Goal: Check status: Check status

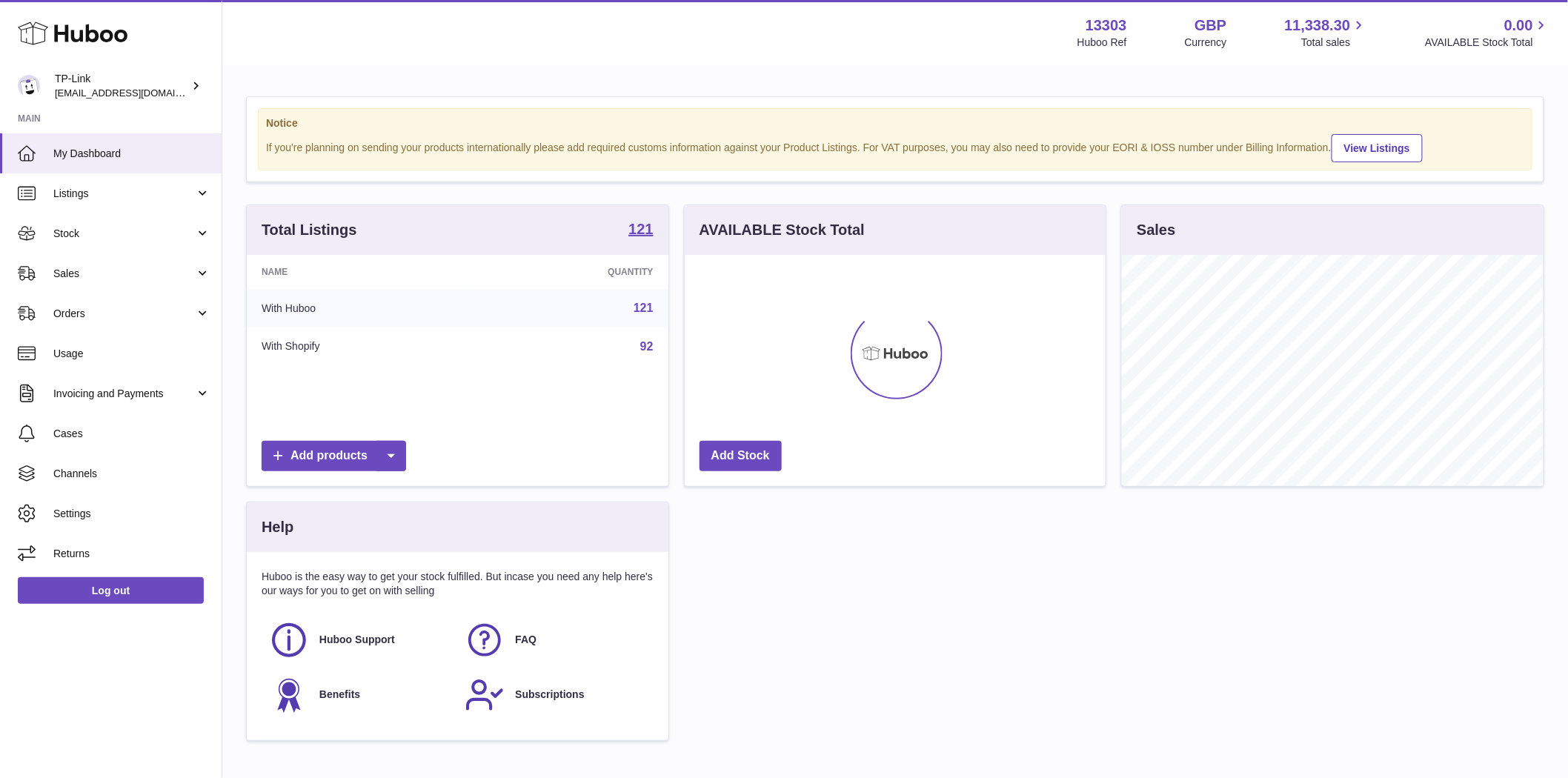
scroll to position [231, 421]
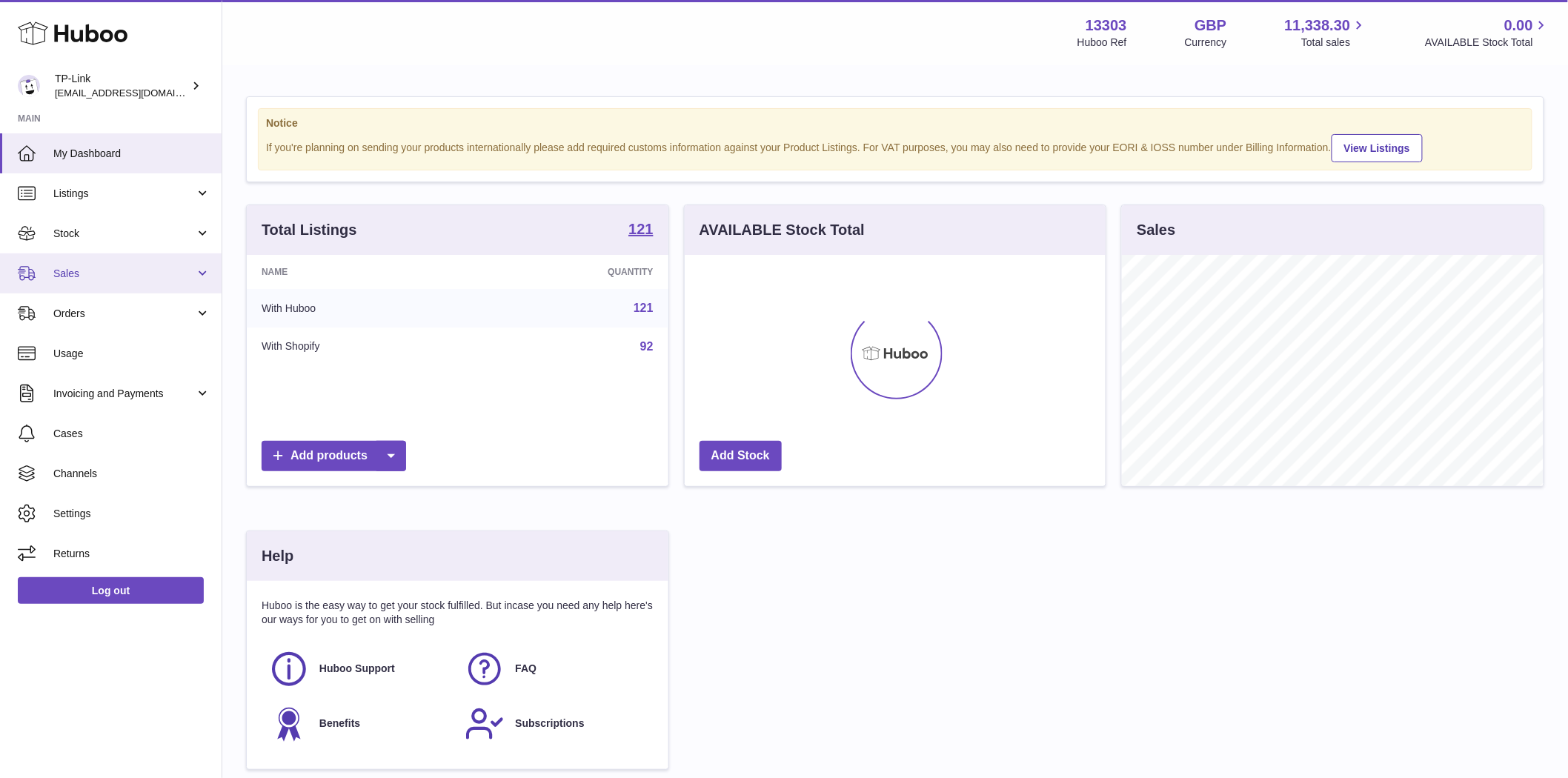
click at [67, 272] on span "Sales" at bounding box center [124, 273] width 142 height 14
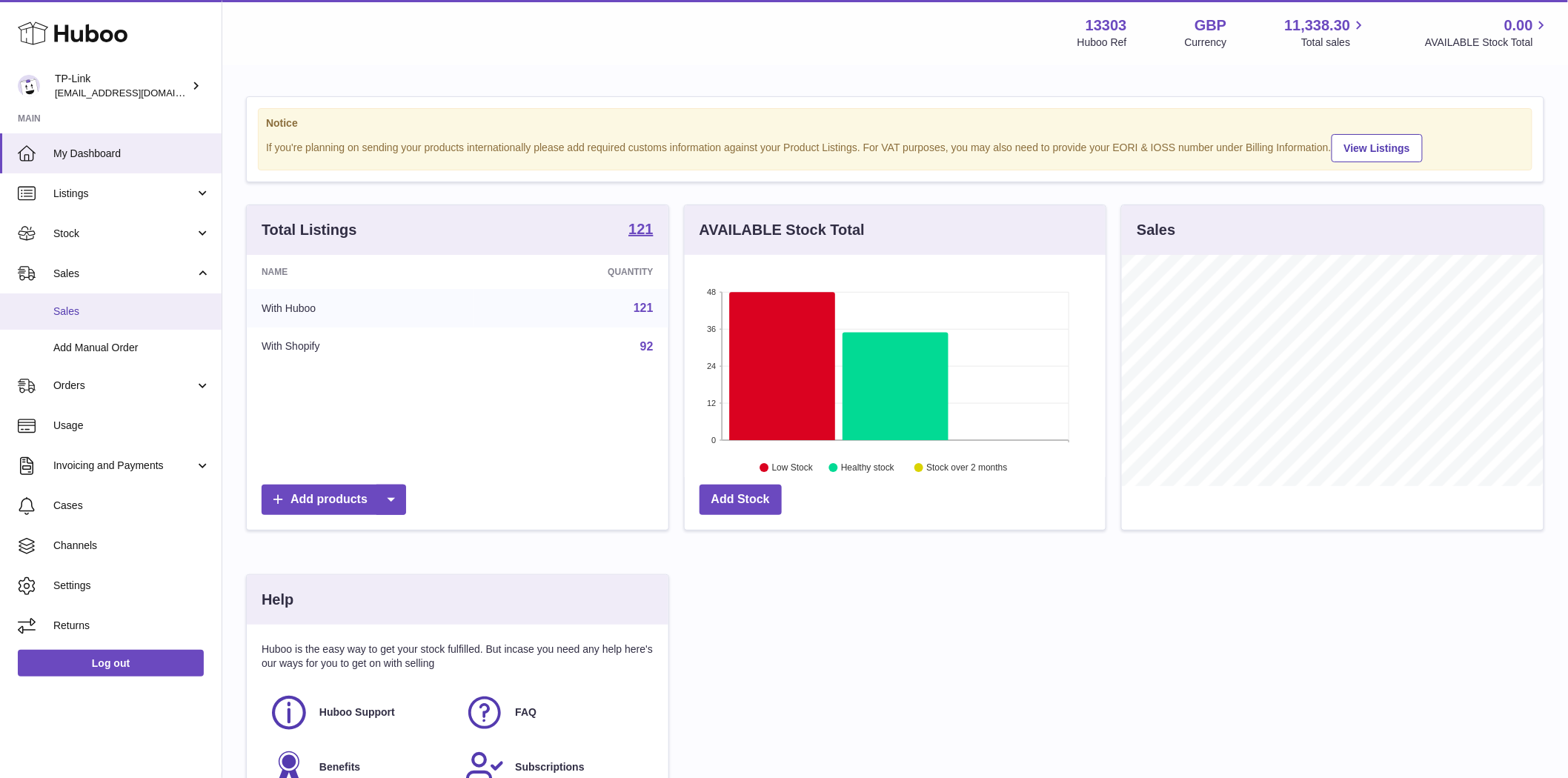
click at [73, 309] on span "Sales" at bounding box center [132, 311] width 157 height 14
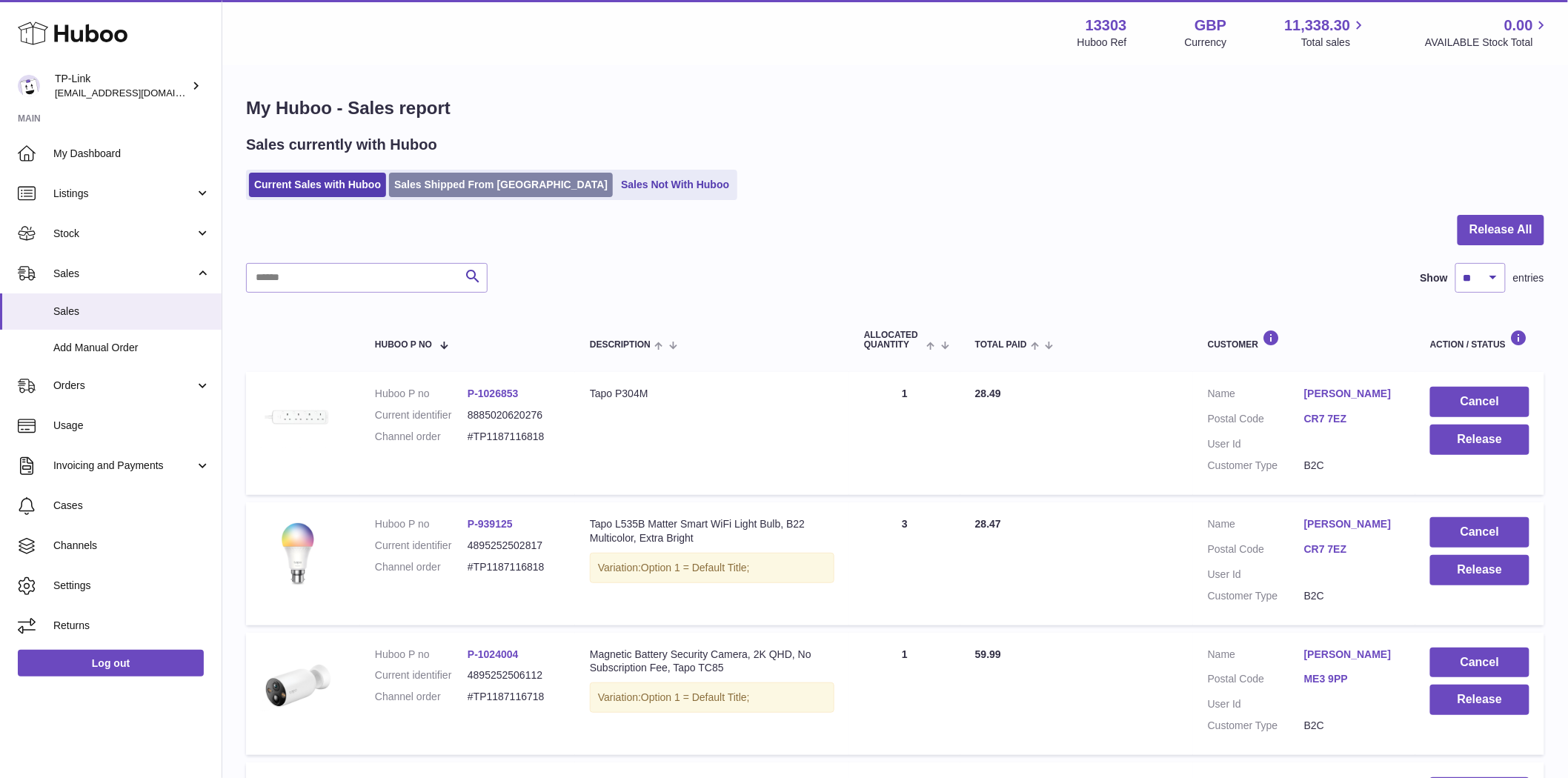
click at [432, 191] on link "Sales Shipped From Huboo" at bounding box center [500, 184] width 224 height 24
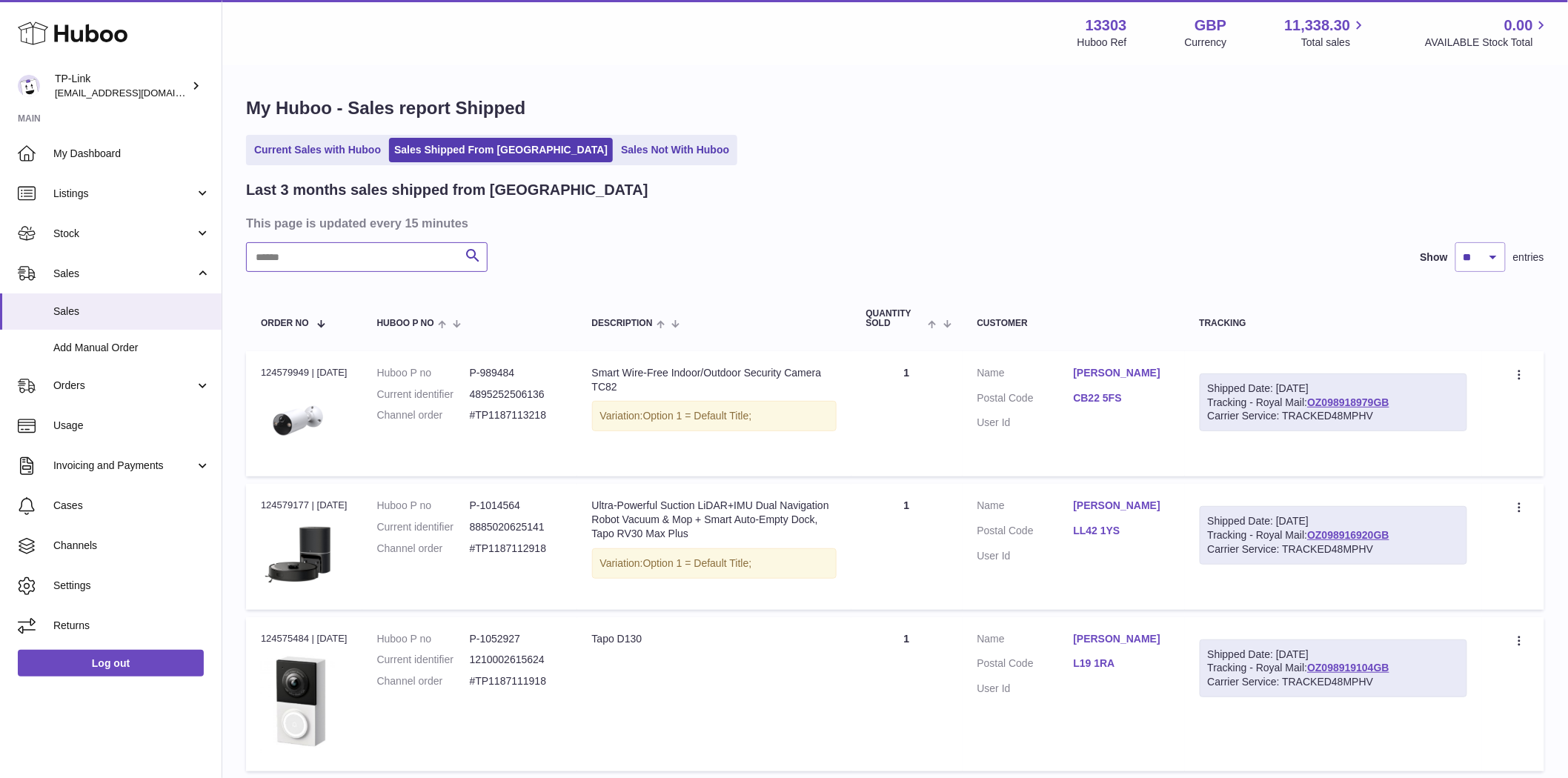
click at [330, 254] on input "text" at bounding box center [366, 257] width 241 height 29
paste input "**********"
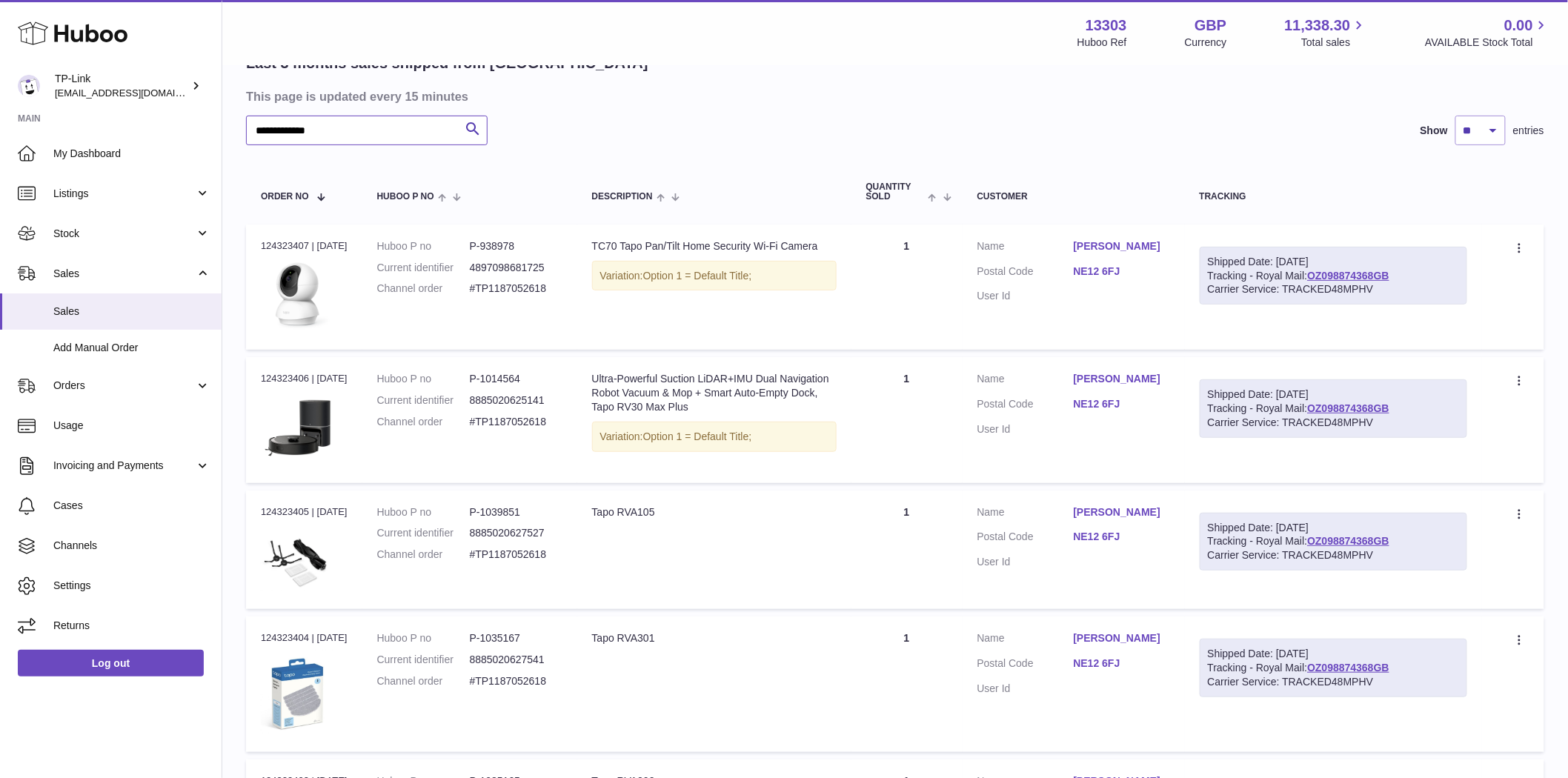
scroll to position [101, 0]
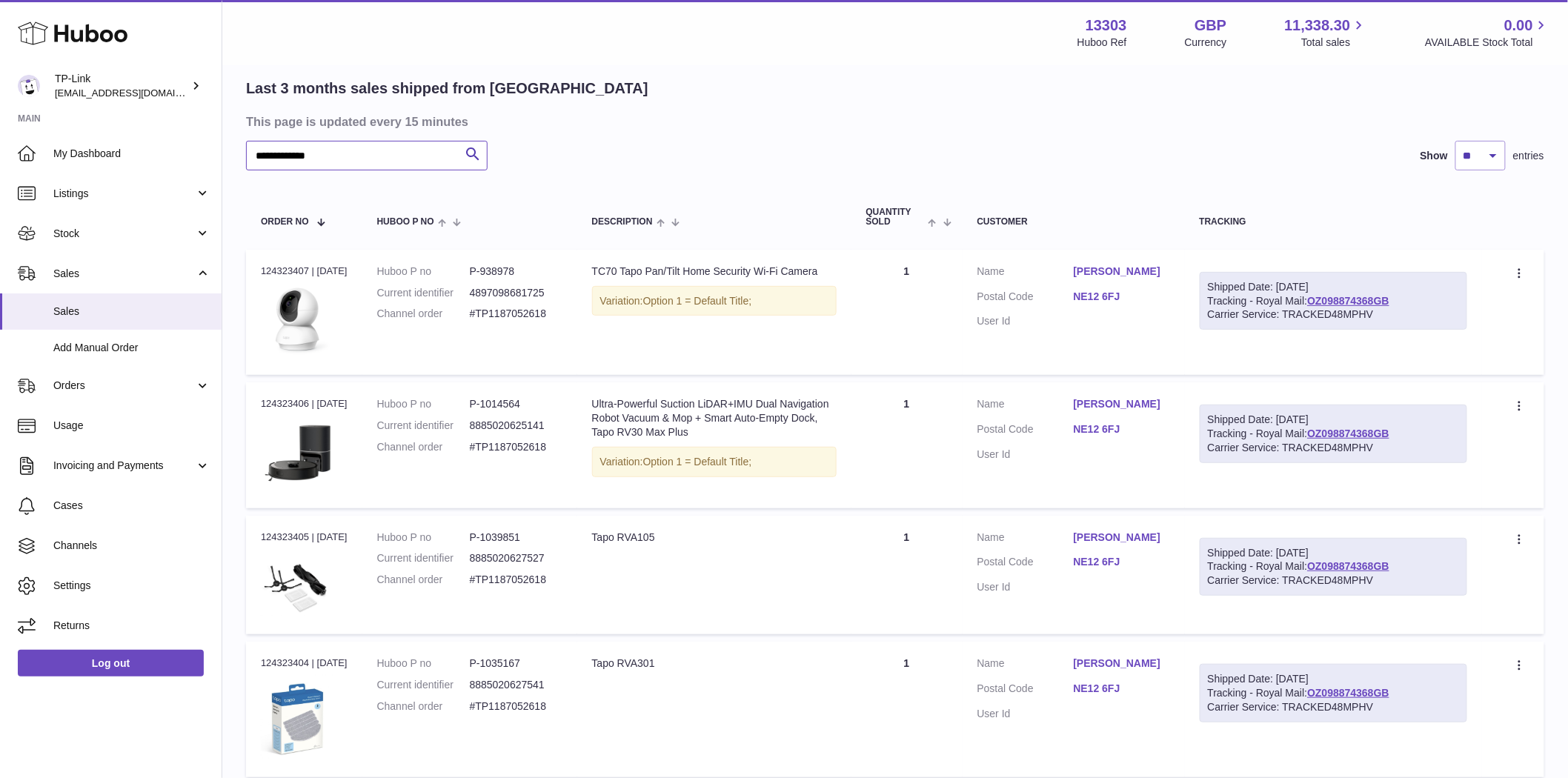
type input "**********"
click at [350, 154] on input "**********" at bounding box center [366, 155] width 241 height 29
drag, startPoint x: 309, startPoint y: 268, endPoint x: 249, endPoint y: 262, distance: 60.3
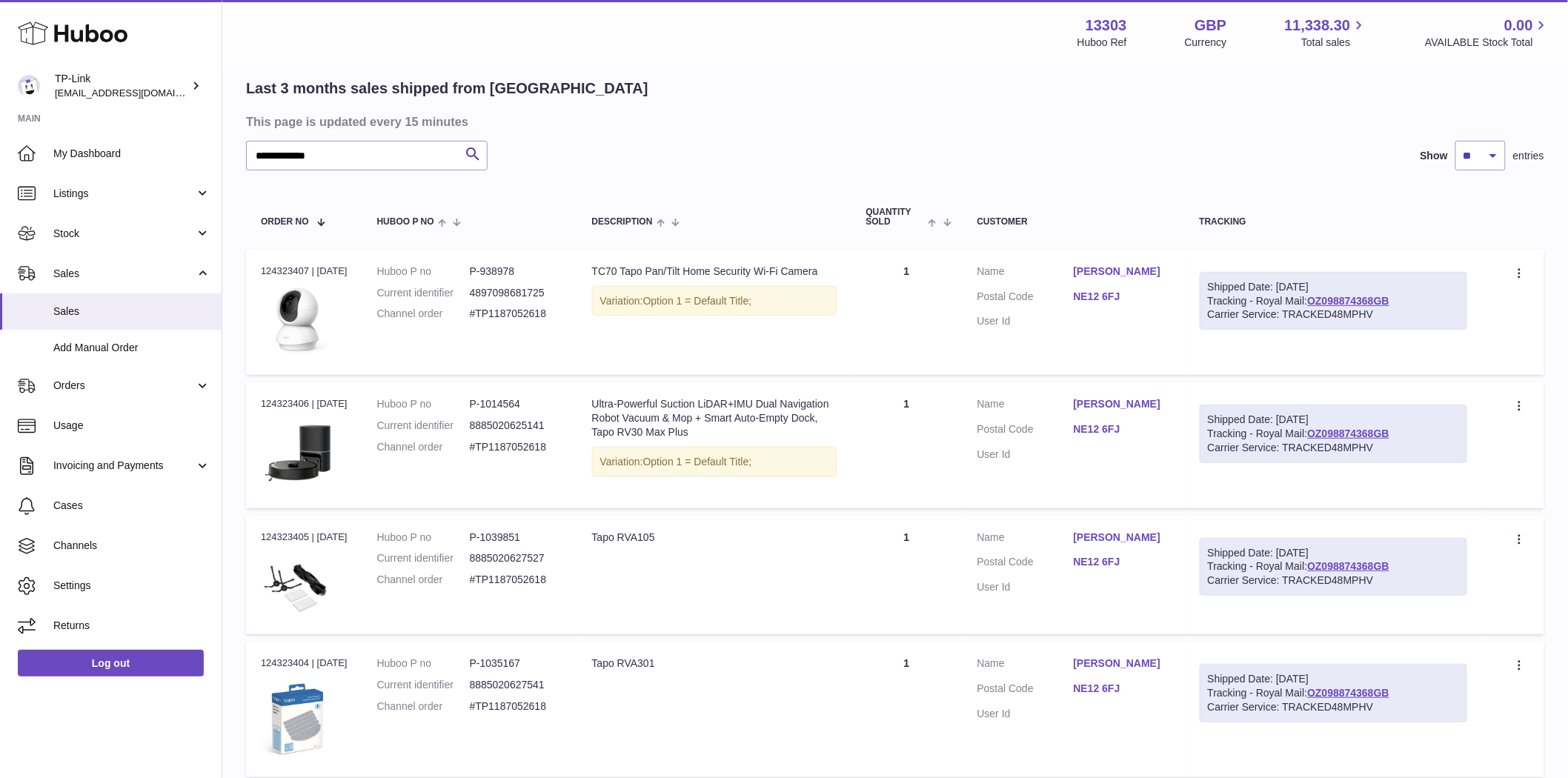
click at [249, 262] on td "Order no 124323407 | [DATE]" at bounding box center [303, 312] width 116 height 125
copy div "124323407"
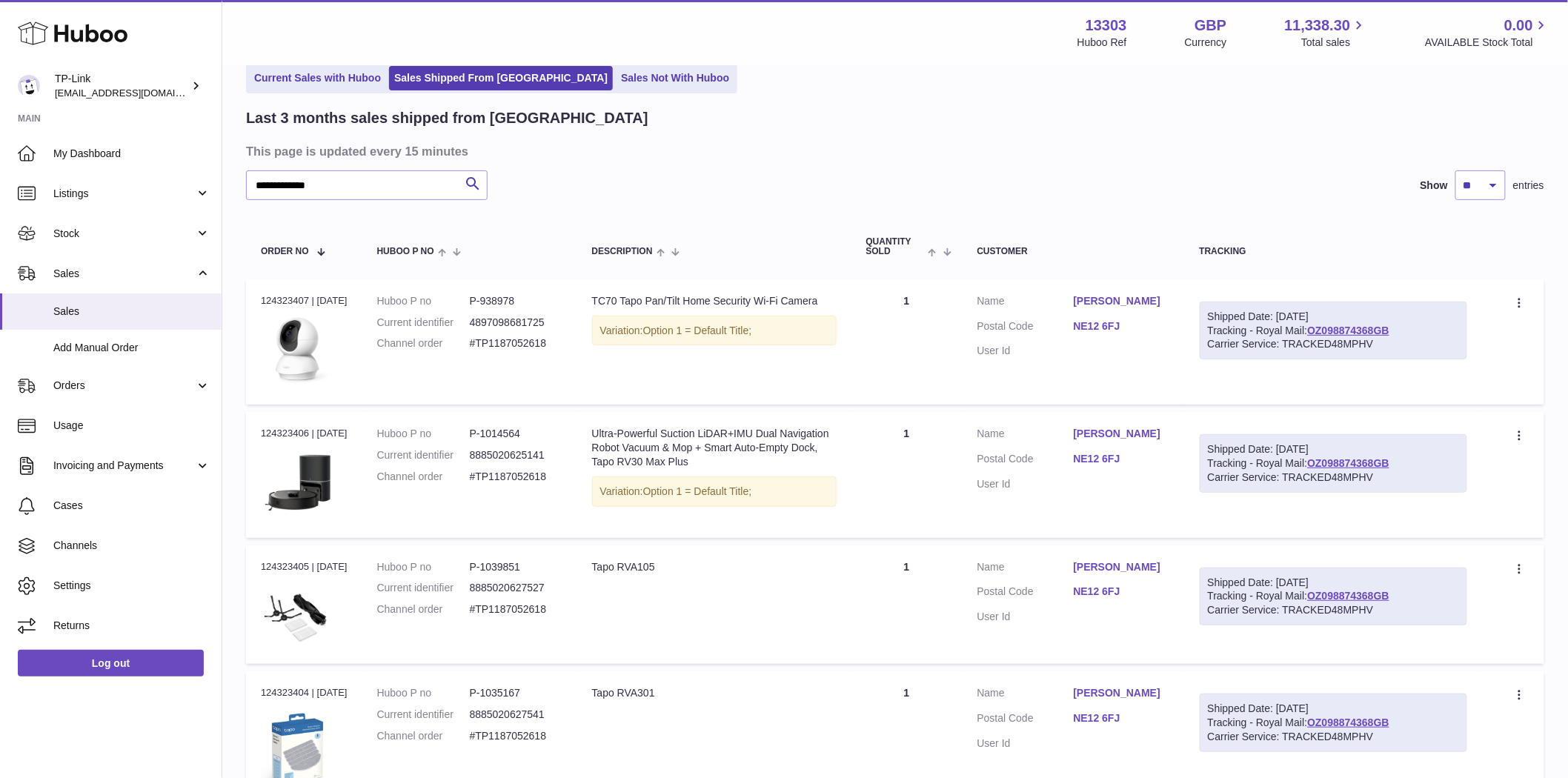
scroll to position [0, 0]
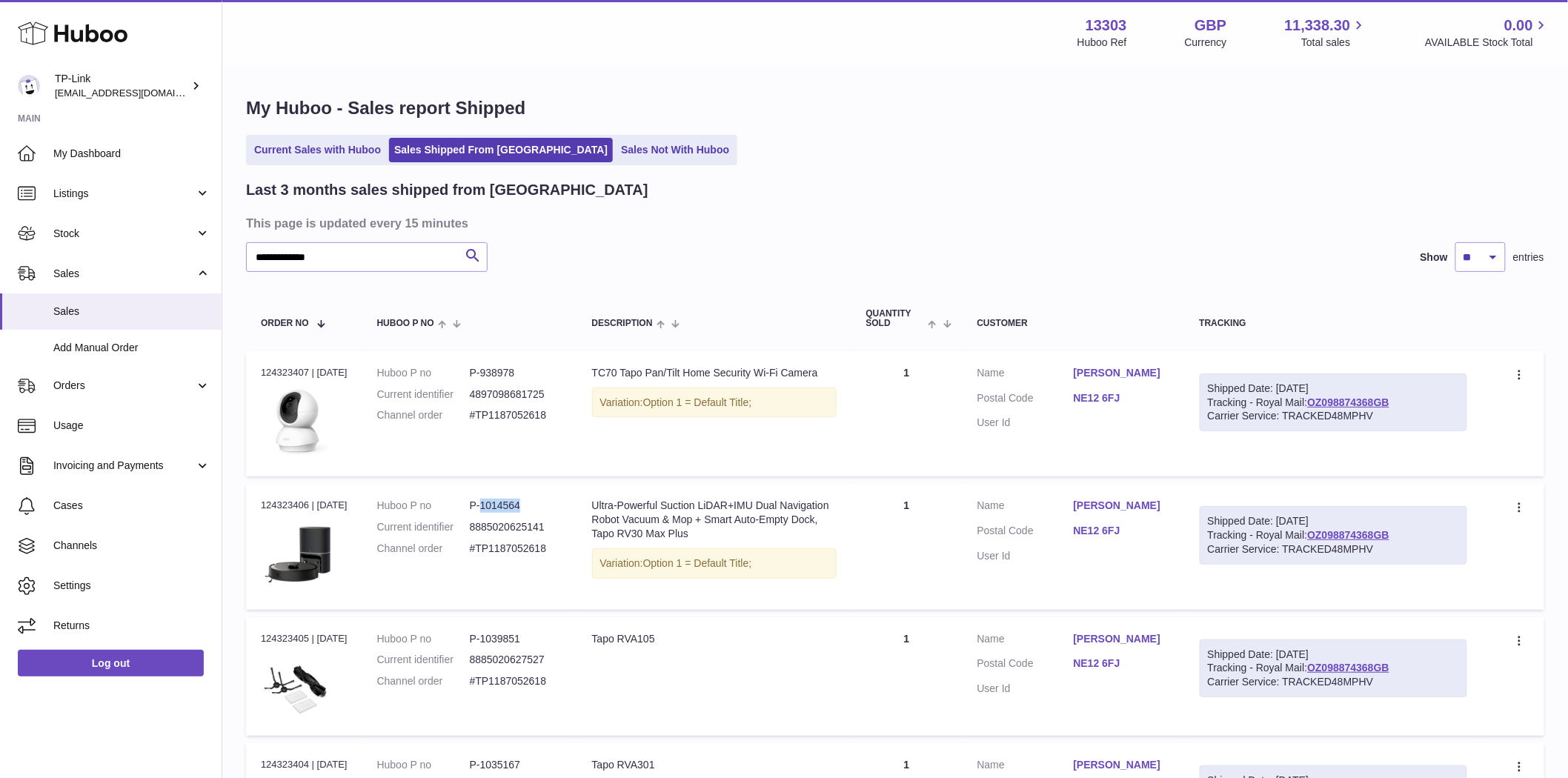
drag, startPoint x: 532, startPoint y: 506, endPoint x: 487, endPoint y: 508, distance: 45.0
click at [487, 508] on dd "P-1014564" at bounding box center [515, 506] width 92 height 14
copy dd "1014564"
